Goal: Register for event/course

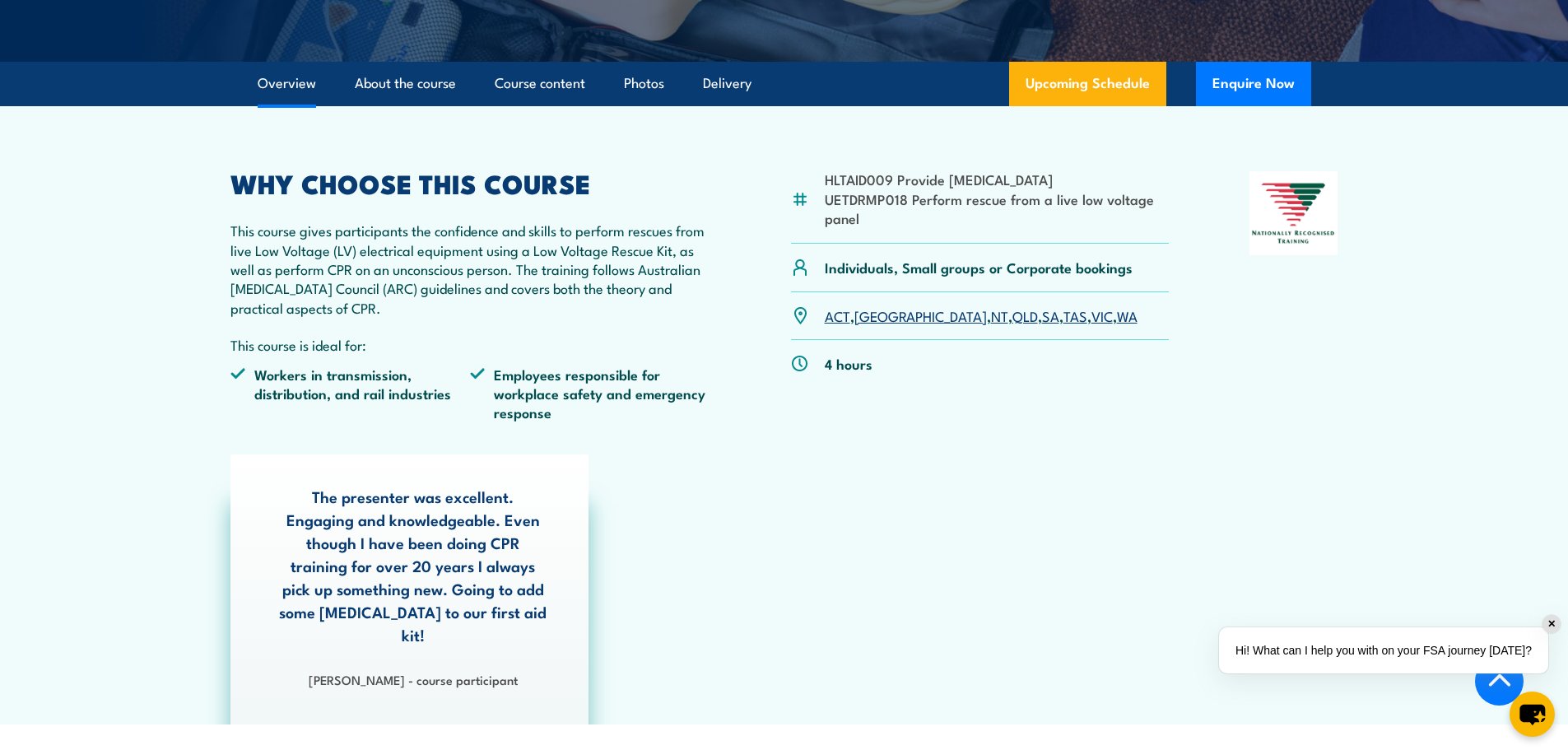
scroll to position [497, 0]
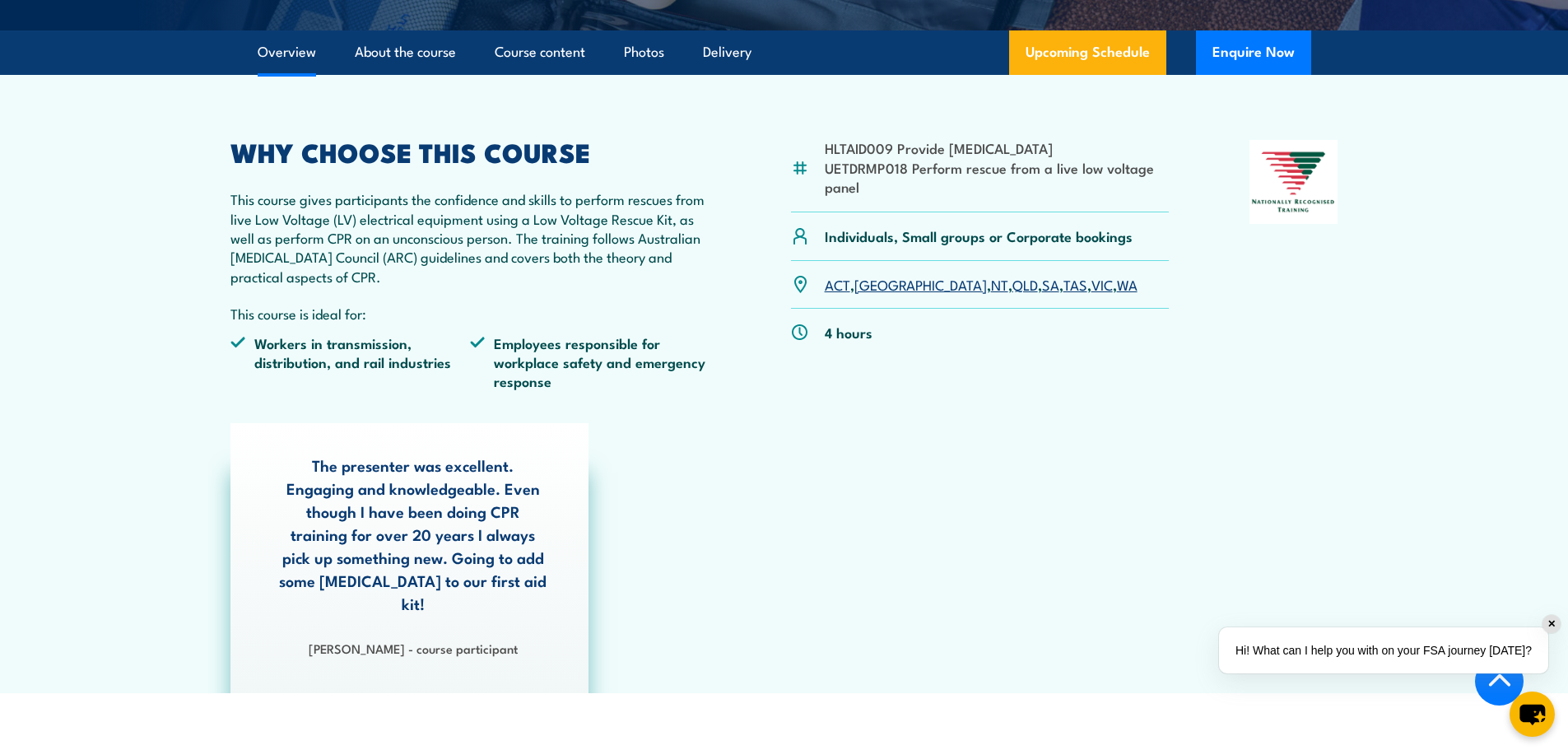
click at [1042, 290] on link "SA" at bounding box center [1051, 283] width 18 height 19
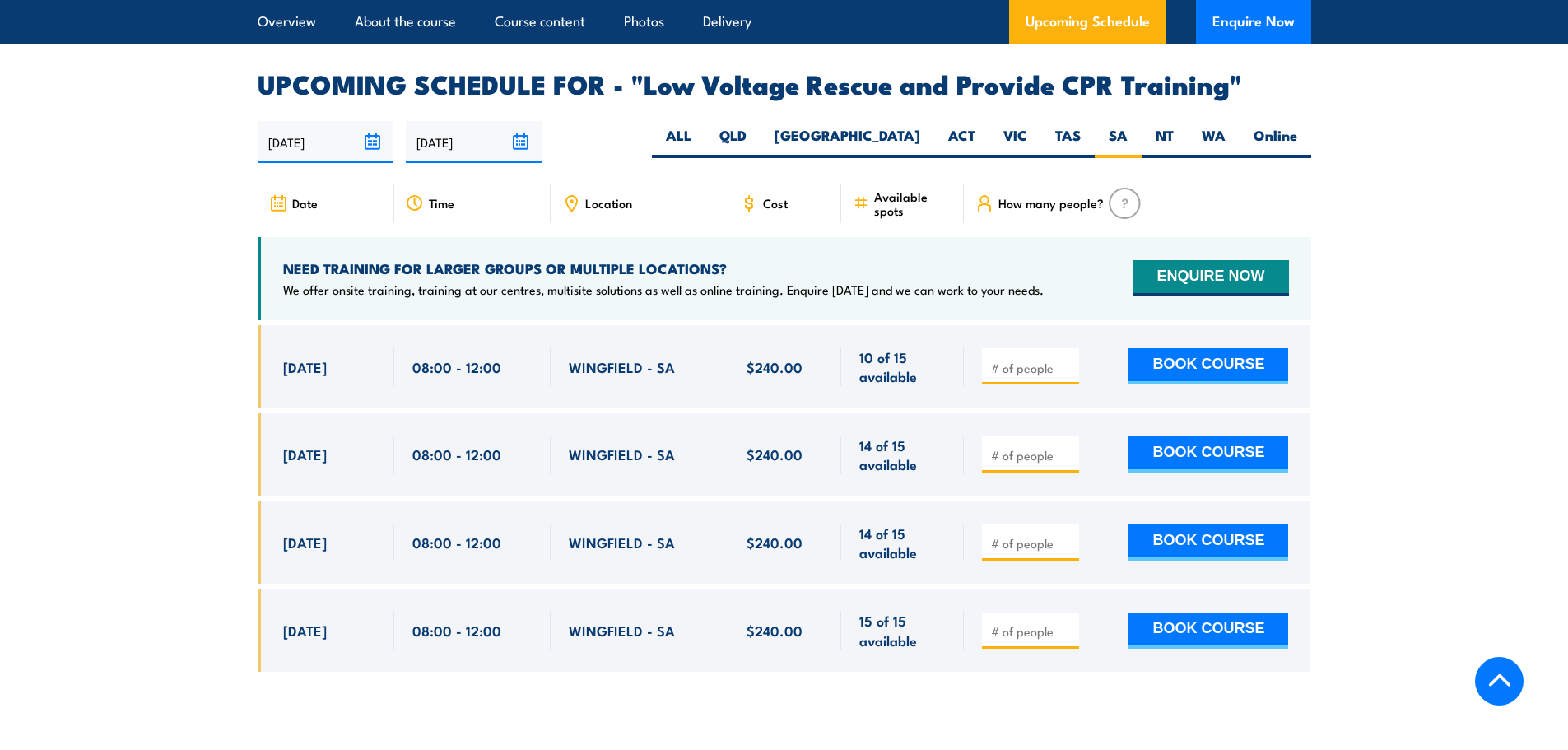
scroll to position [2853, 0]
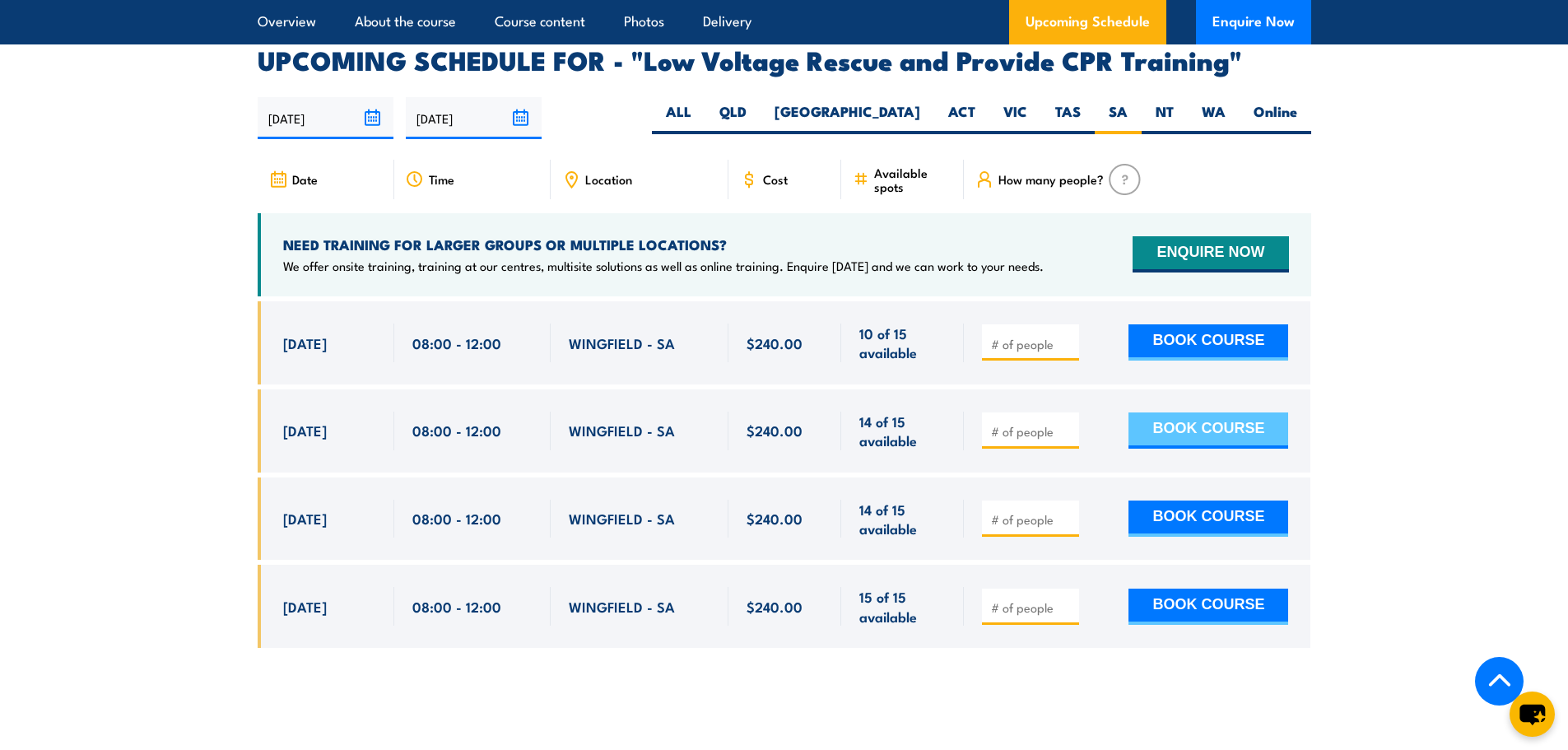
click at [1139, 413] on button "BOOK COURSE" at bounding box center [1209, 431] width 160 height 36
type input "1"
click at [1066, 423] on input "1" at bounding box center [1032, 431] width 83 height 17
click at [1149, 413] on button "BOOK COURSE" at bounding box center [1209, 431] width 160 height 36
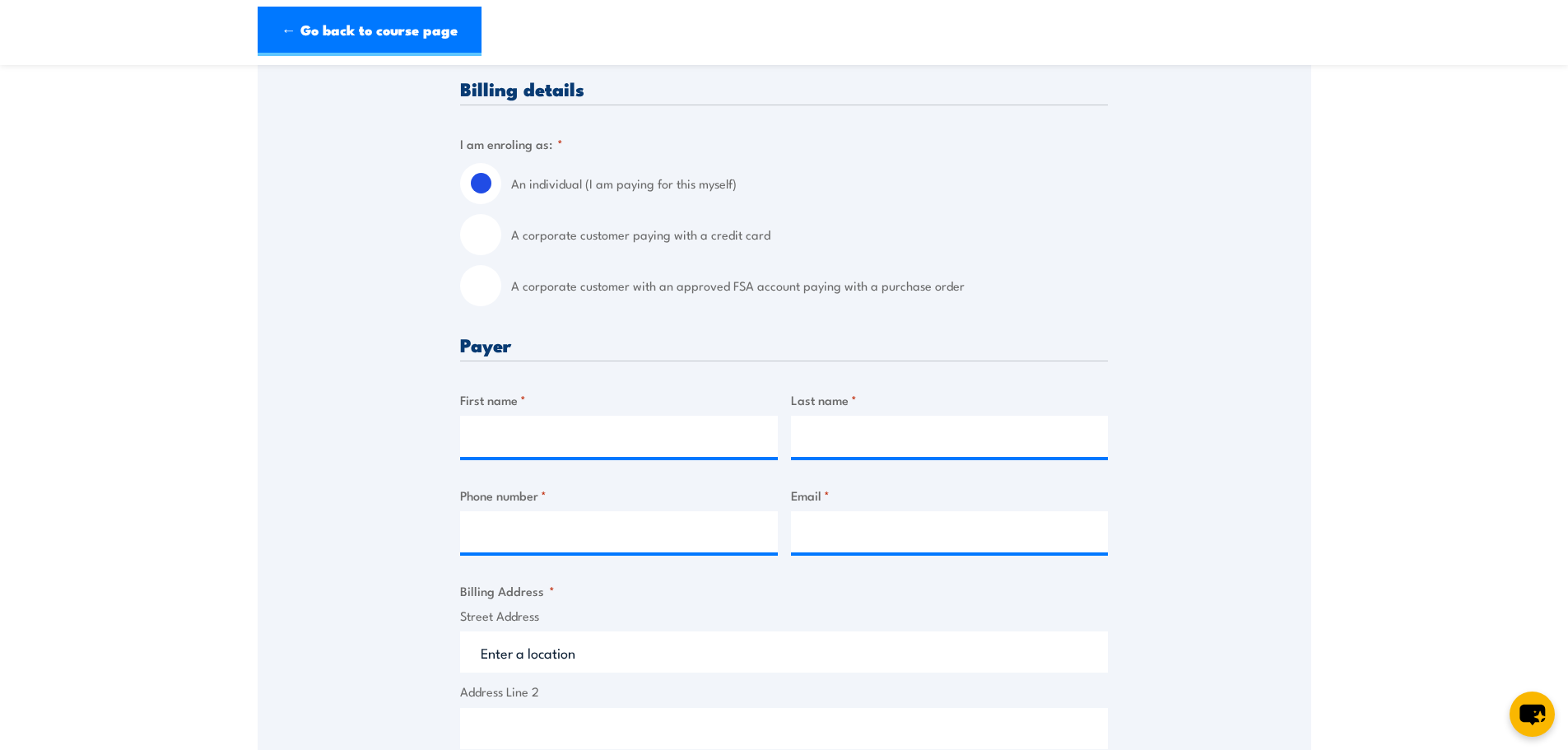
scroll to position [371, 0]
